Goal: Submit feedback/report problem

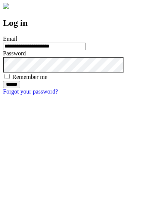
click at [20, 88] on input "******" at bounding box center [11, 84] width 17 height 7
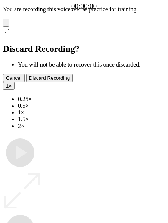
type input "**********"
